Goal: Transaction & Acquisition: Download file/media

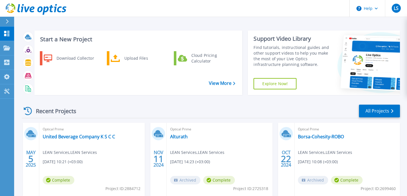
click at [8, 21] on icon at bounding box center [7, 21] width 3 height 5
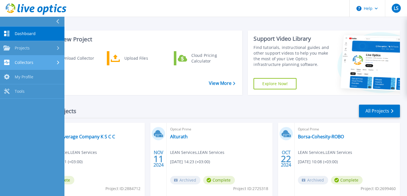
click at [59, 64] on icon at bounding box center [58, 63] width 2 height 4
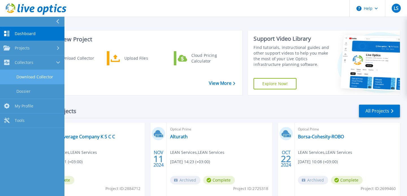
click at [30, 78] on link "Download Collector" at bounding box center [32, 77] width 65 height 14
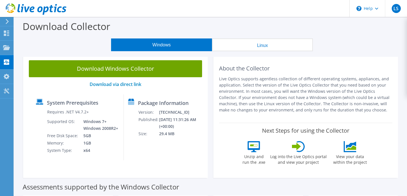
click at [258, 51] on button "Linux" at bounding box center [262, 44] width 101 height 13
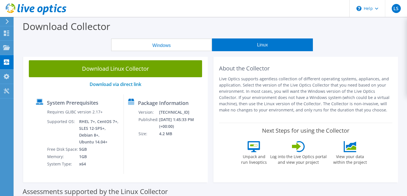
click at [176, 48] on button "Windows" at bounding box center [161, 44] width 101 height 13
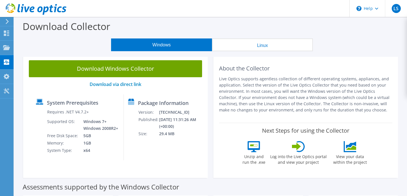
click at [232, 43] on button "Linux" at bounding box center [262, 44] width 101 height 13
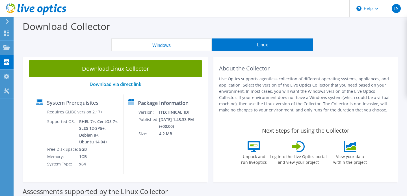
click at [164, 46] on button "Windows" at bounding box center [161, 44] width 101 height 13
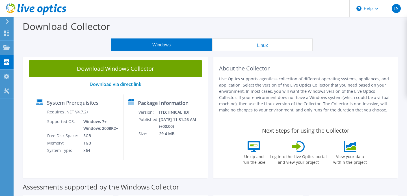
click at [246, 41] on button "Linux" at bounding box center [262, 44] width 101 height 13
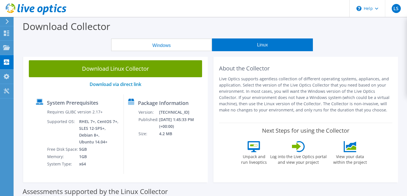
click at [158, 44] on button "Windows" at bounding box center [161, 44] width 101 height 13
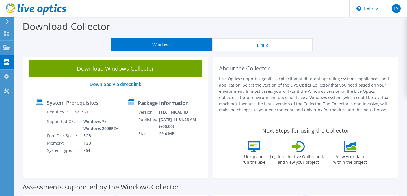
click at [250, 29] on div "Download Collector" at bounding box center [211, 28] width 388 height 22
